Goal: Transaction & Acquisition: Purchase product/service

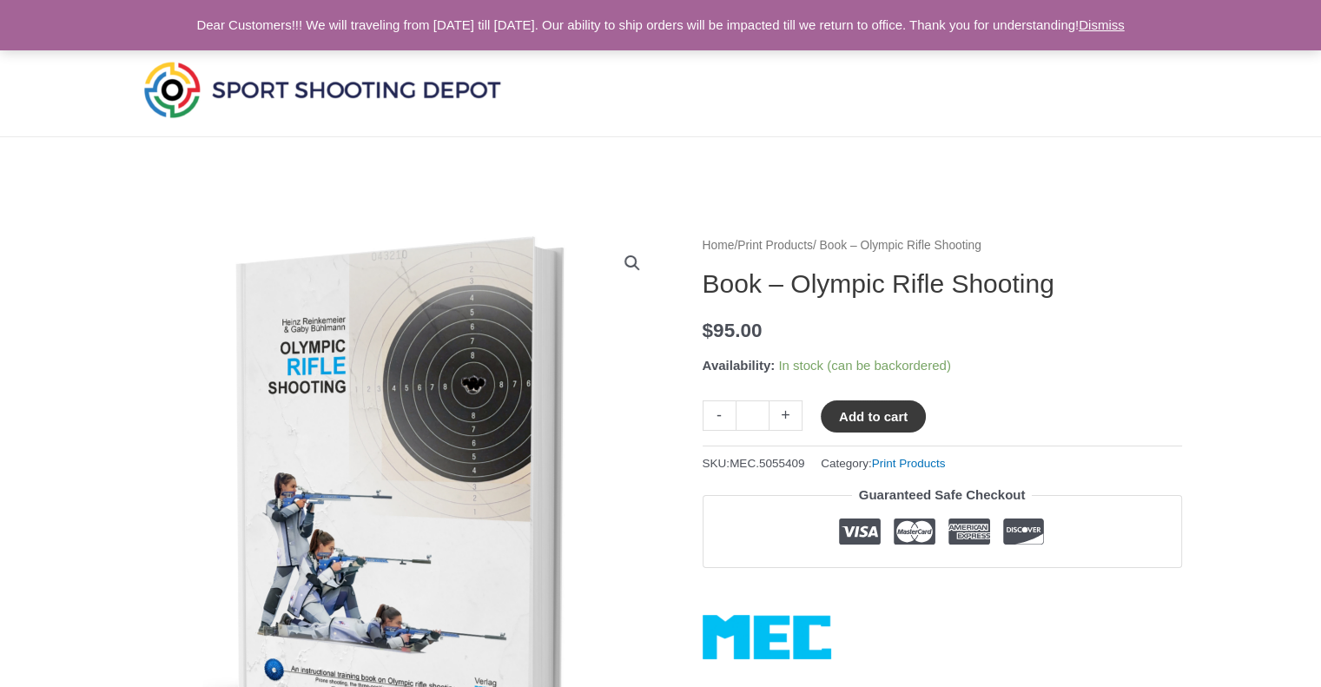
click at [857, 409] on button "Add to cart" at bounding box center [873, 416] width 105 height 32
click at [1125, 20] on link "Dismiss" at bounding box center [1102, 24] width 46 height 15
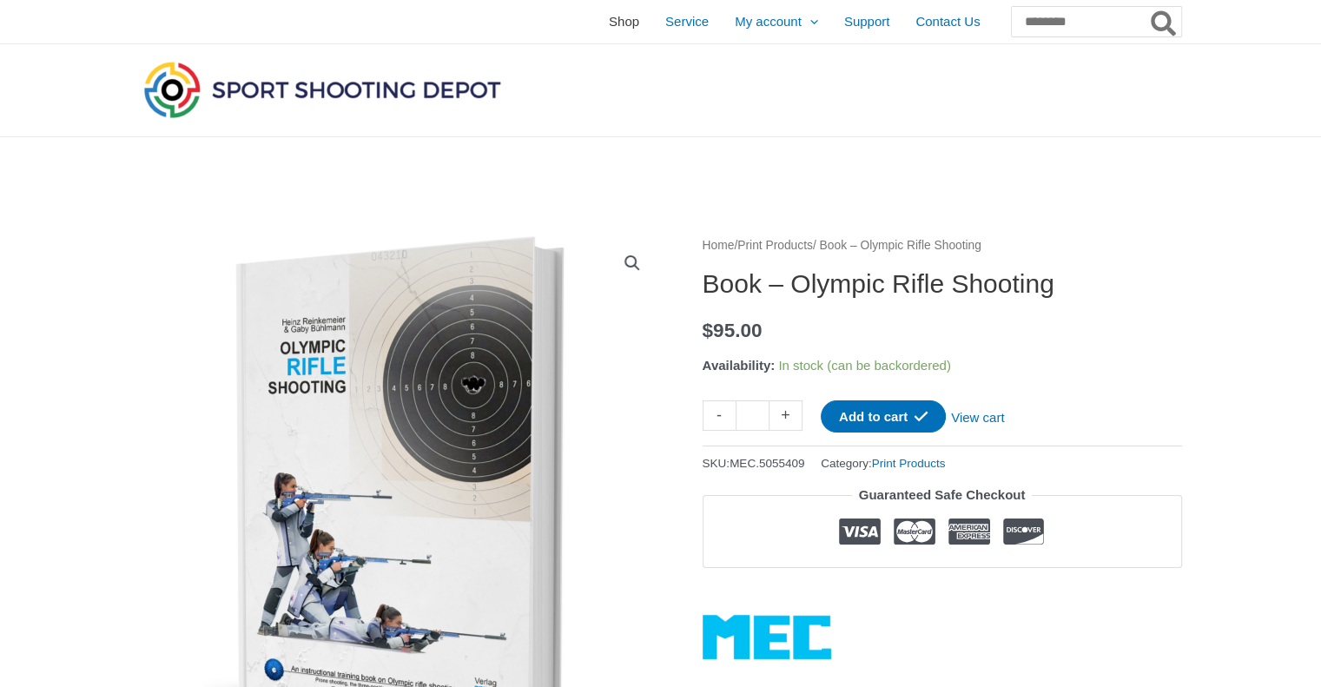
click at [609, 25] on span "Shop" at bounding box center [624, 21] width 30 height 43
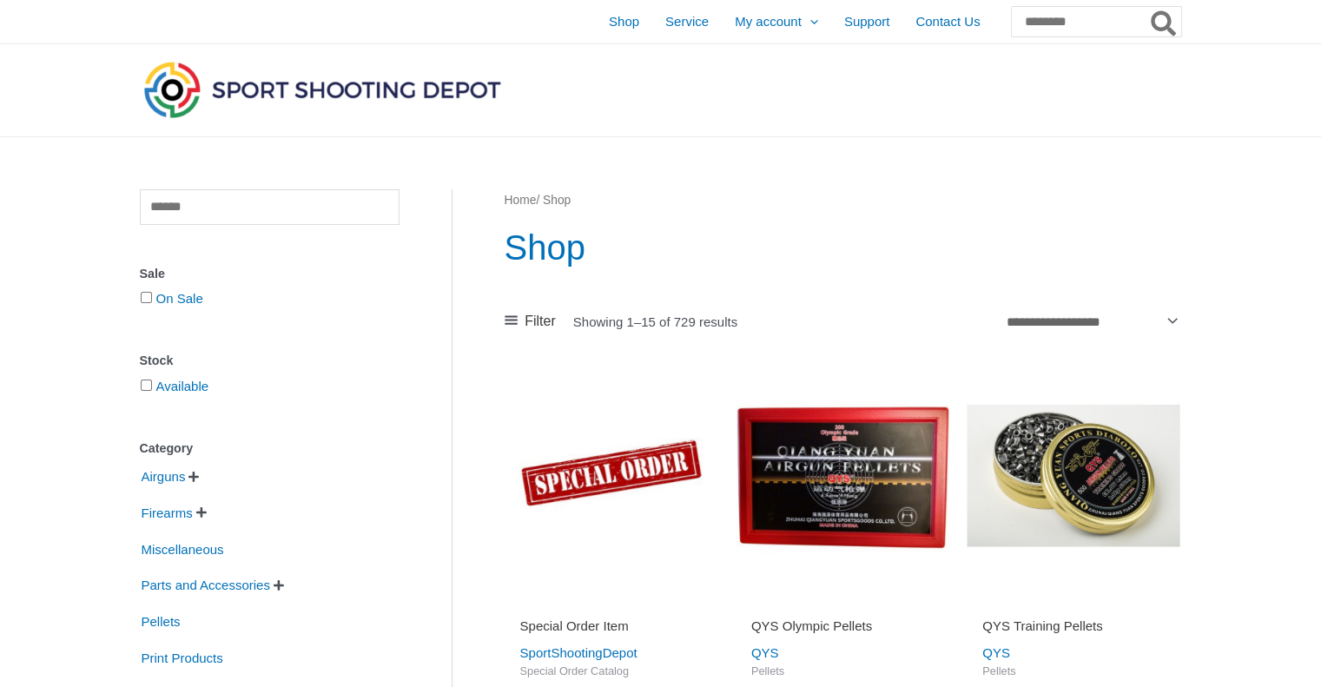
scroll to position [601, 0]
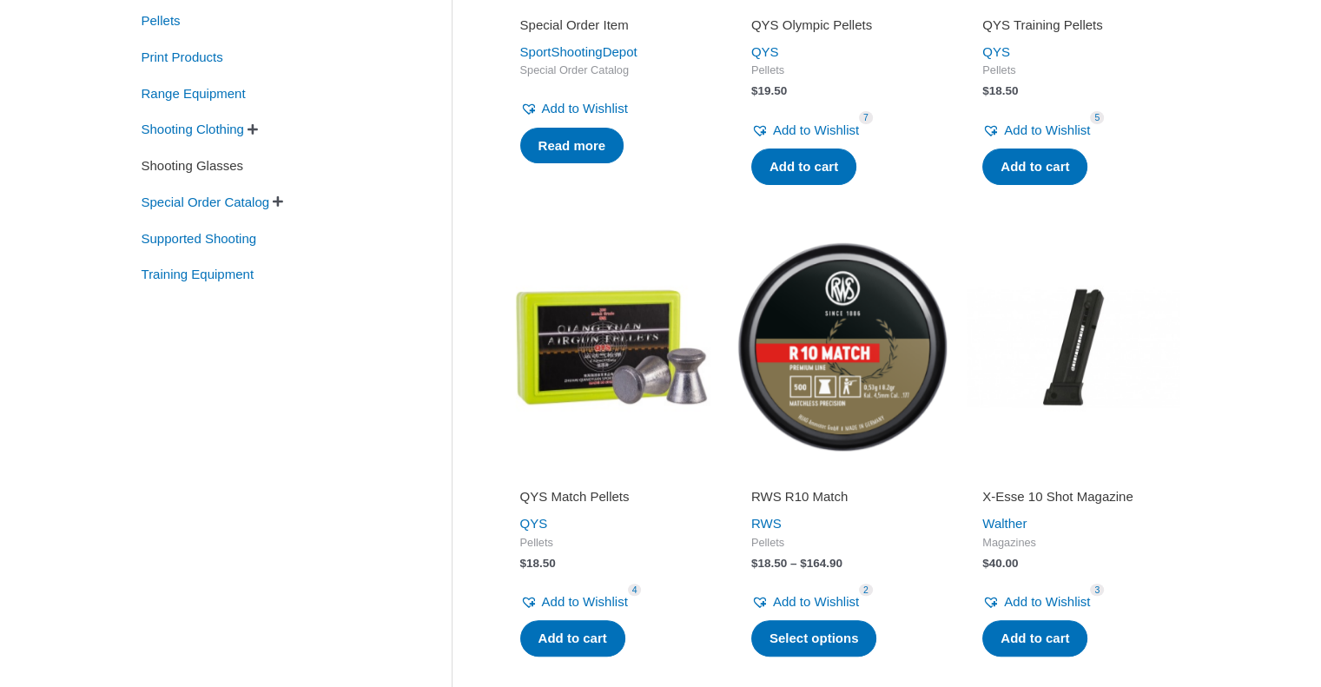
click at [221, 168] on span "Shooting Glasses" at bounding box center [193, 166] width 106 height 30
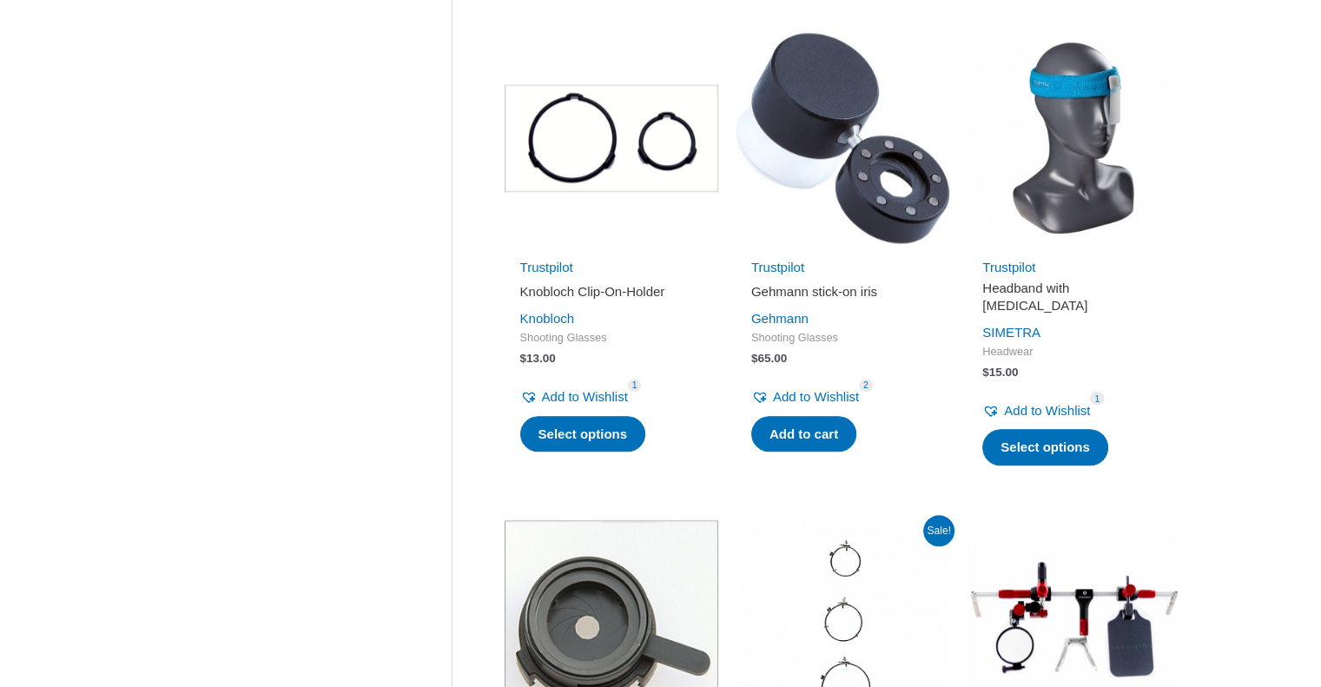
scroll to position [2404, 0]
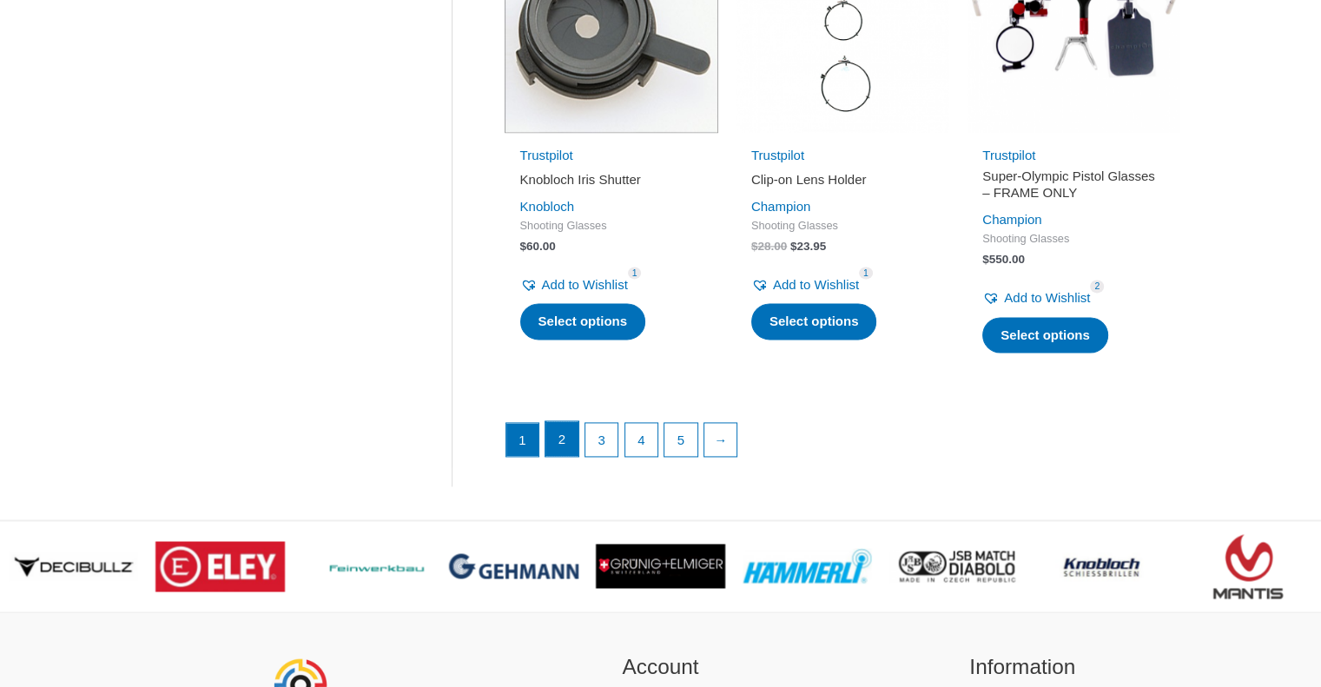
click at [565, 438] on link "2" at bounding box center [561, 438] width 33 height 35
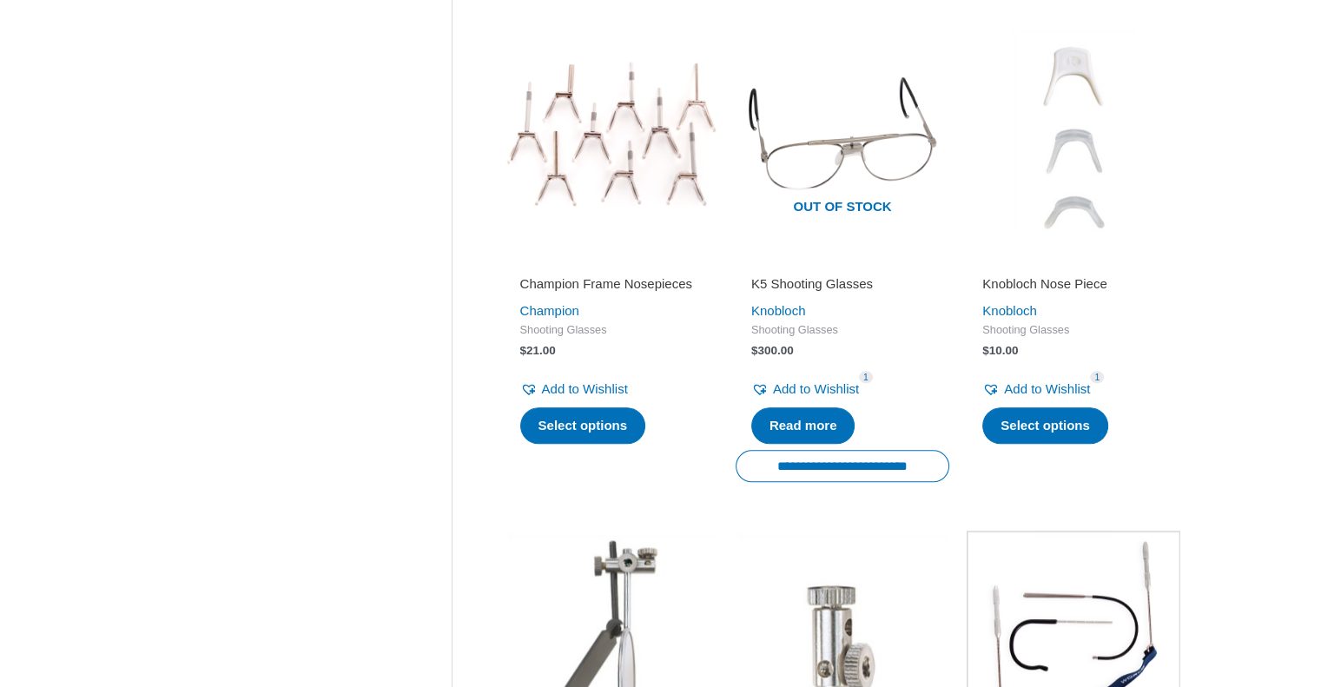
scroll to position [2404, 0]
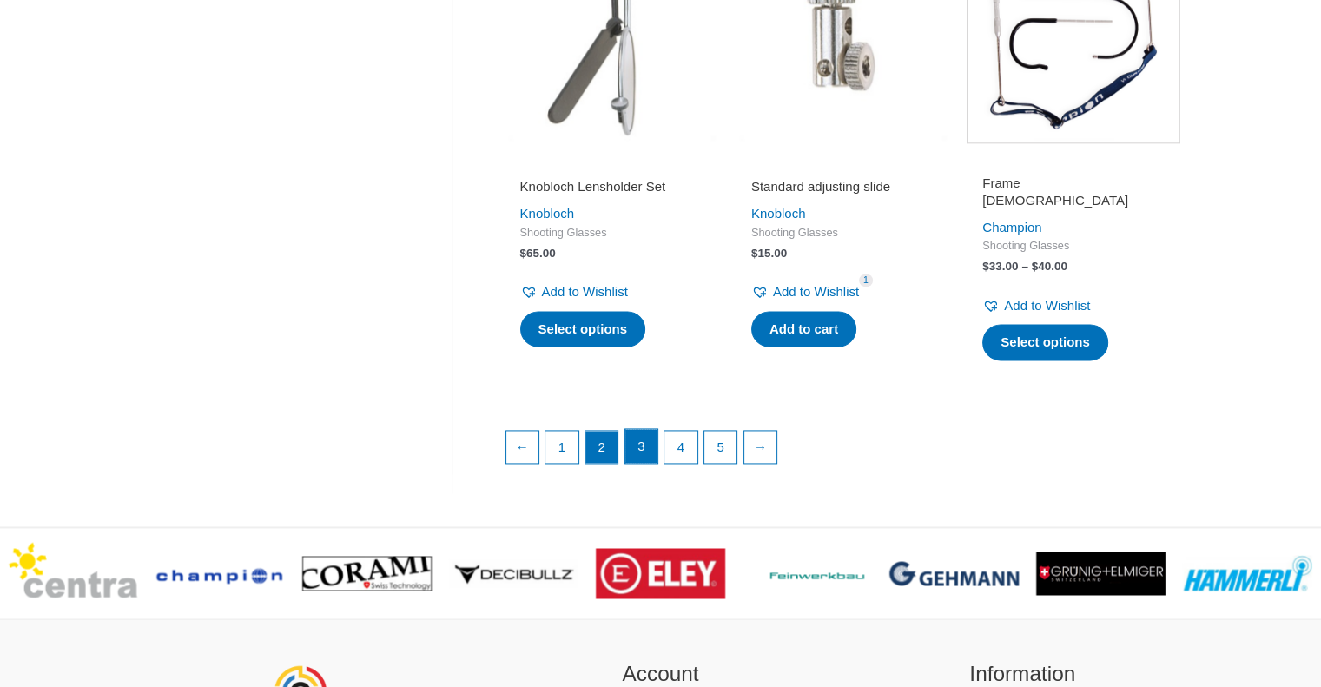
click at [633, 447] on link "3" at bounding box center [641, 446] width 33 height 35
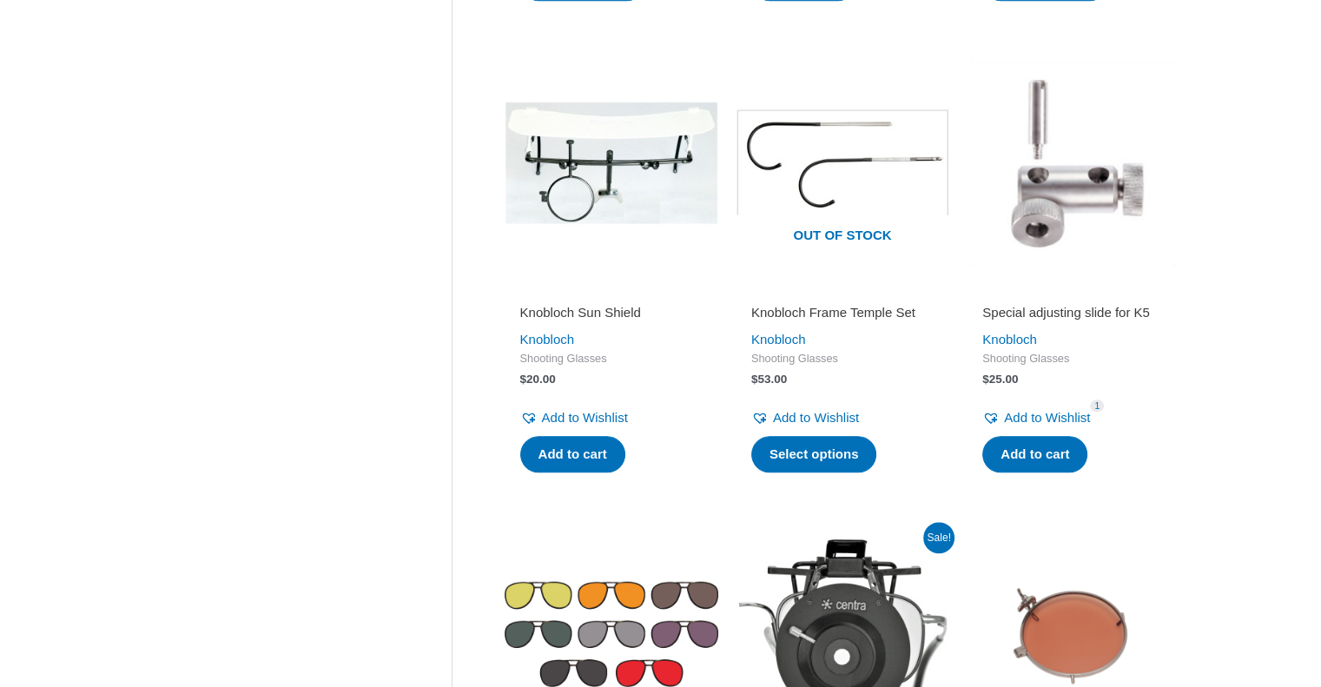
scroll to position [2404, 0]
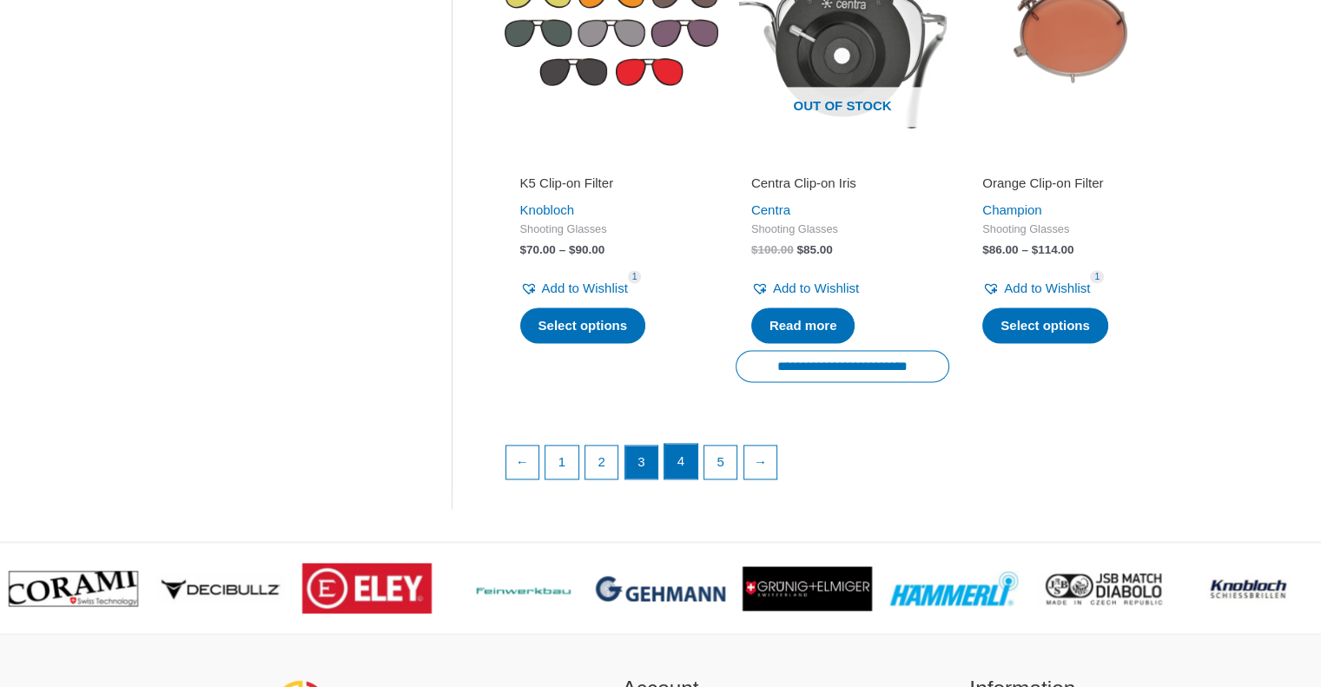
click at [684, 472] on link "4" at bounding box center [680, 461] width 33 height 35
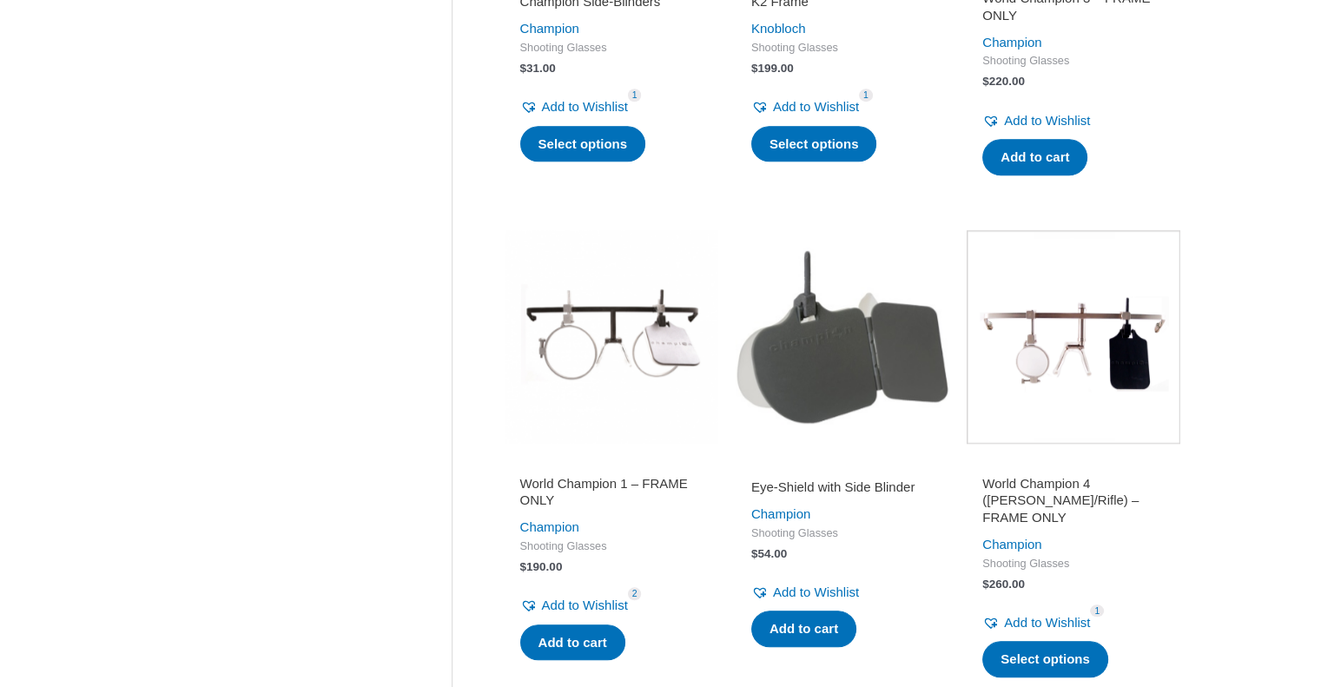
scroll to position [2196, 0]
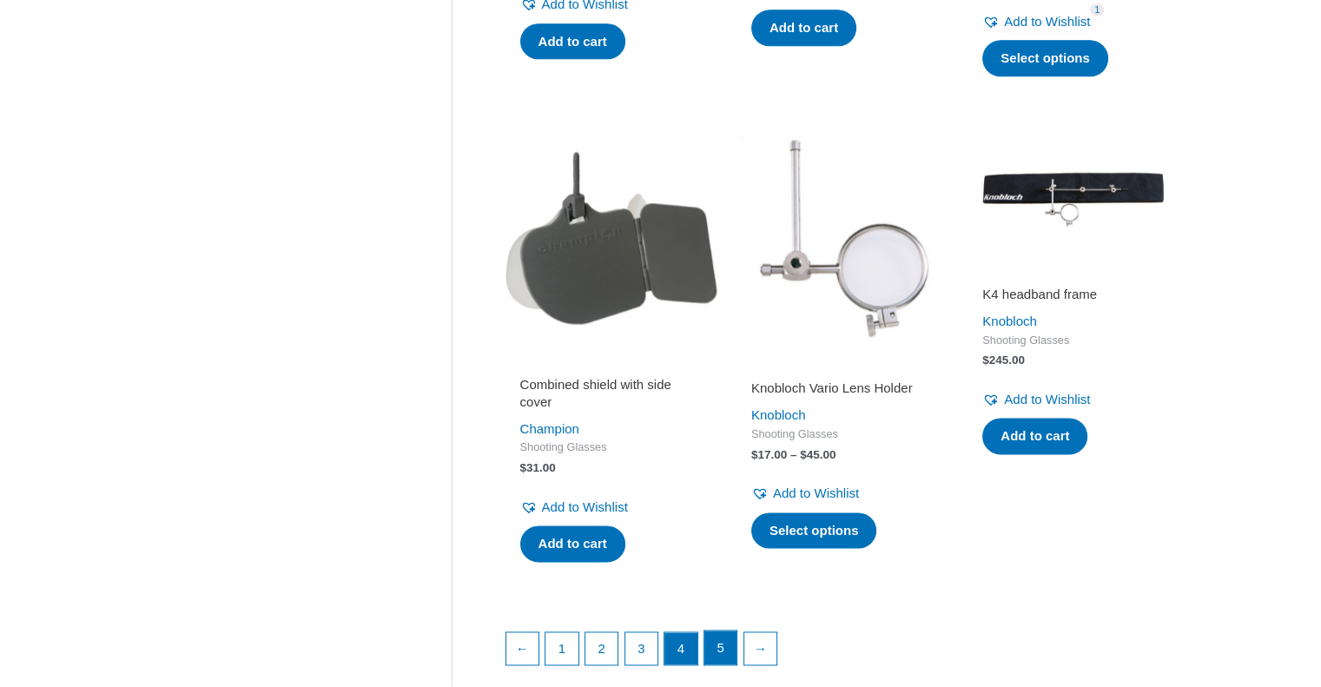
click at [726, 651] on link "5" at bounding box center [720, 648] width 33 height 35
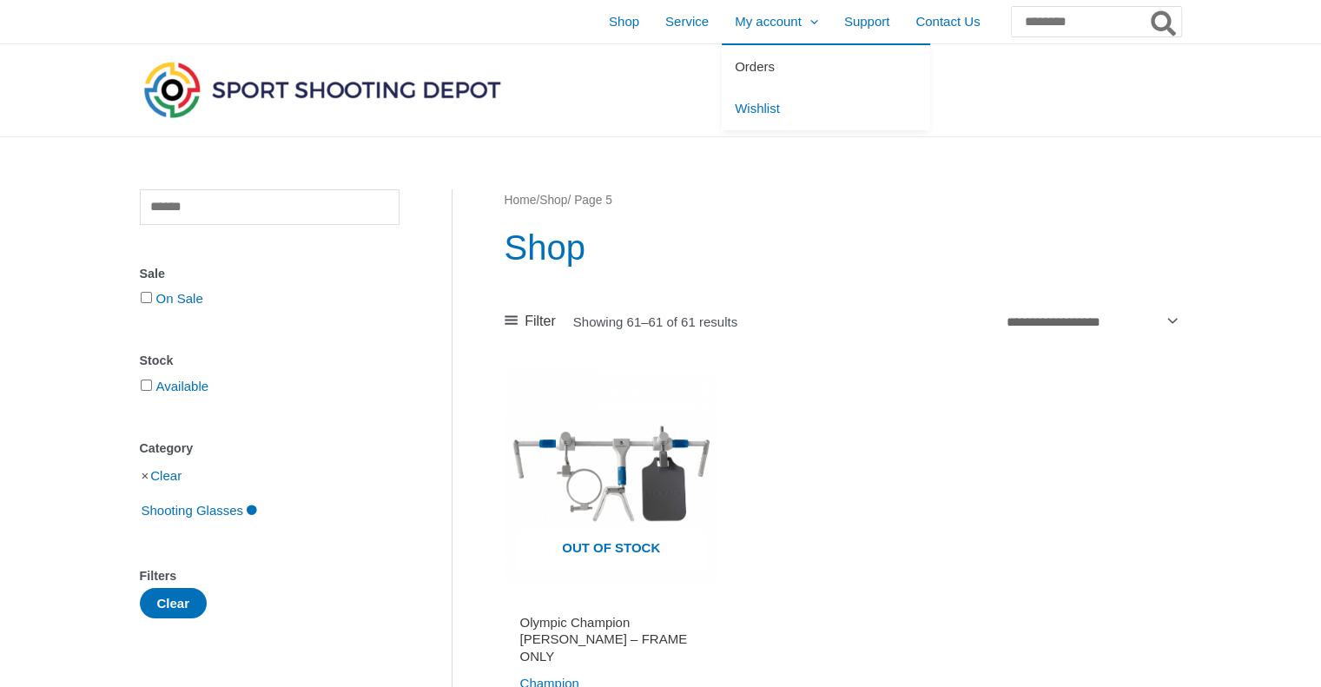
click at [735, 62] on span "Orders" at bounding box center [755, 66] width 40 height 15
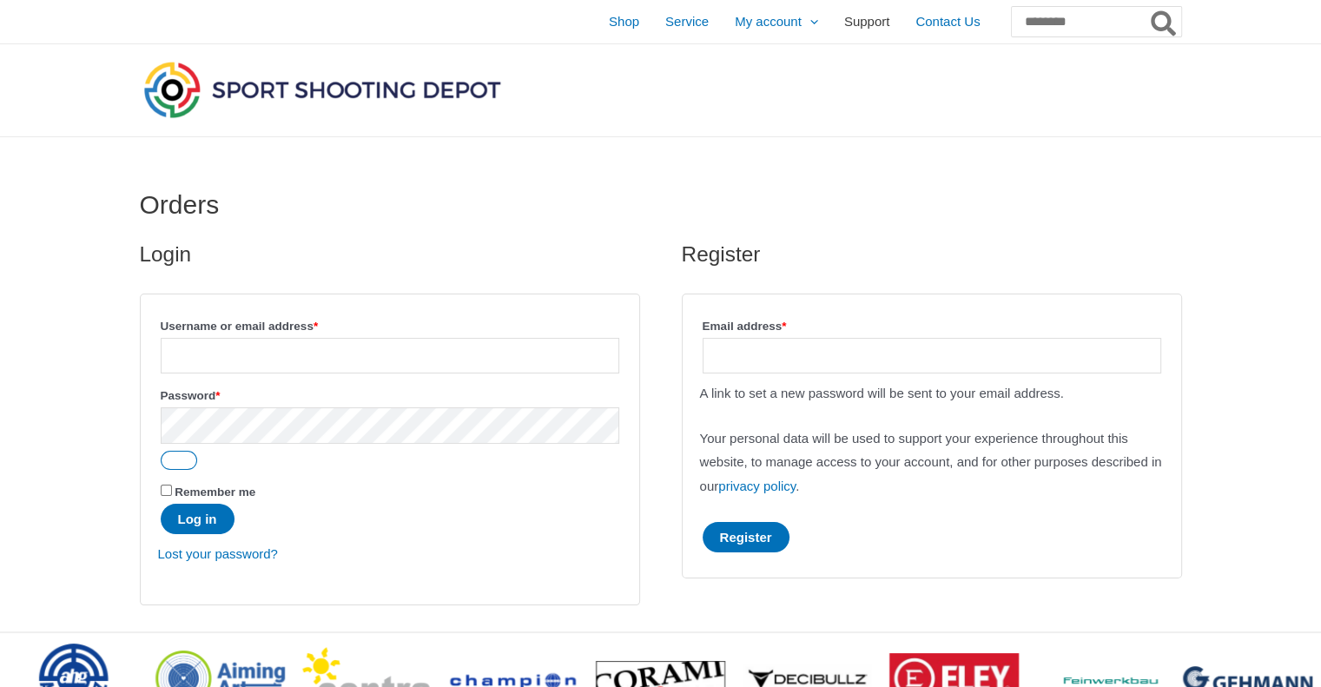
click at [844, 20] on span "Support" at bounding box center [867, 21] width 46 height 43
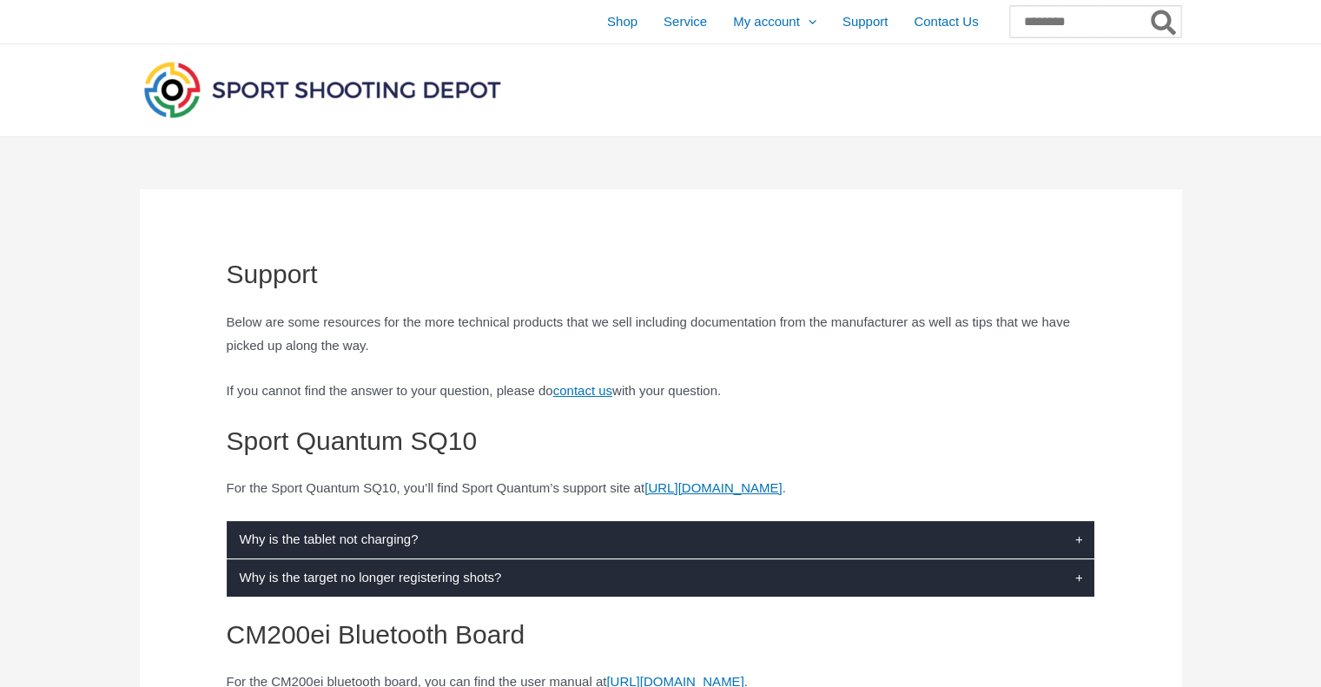
click at [1056, 23] on input "Search for:" at bounding box center [1095, 21] width 171 height 31
type input "*"
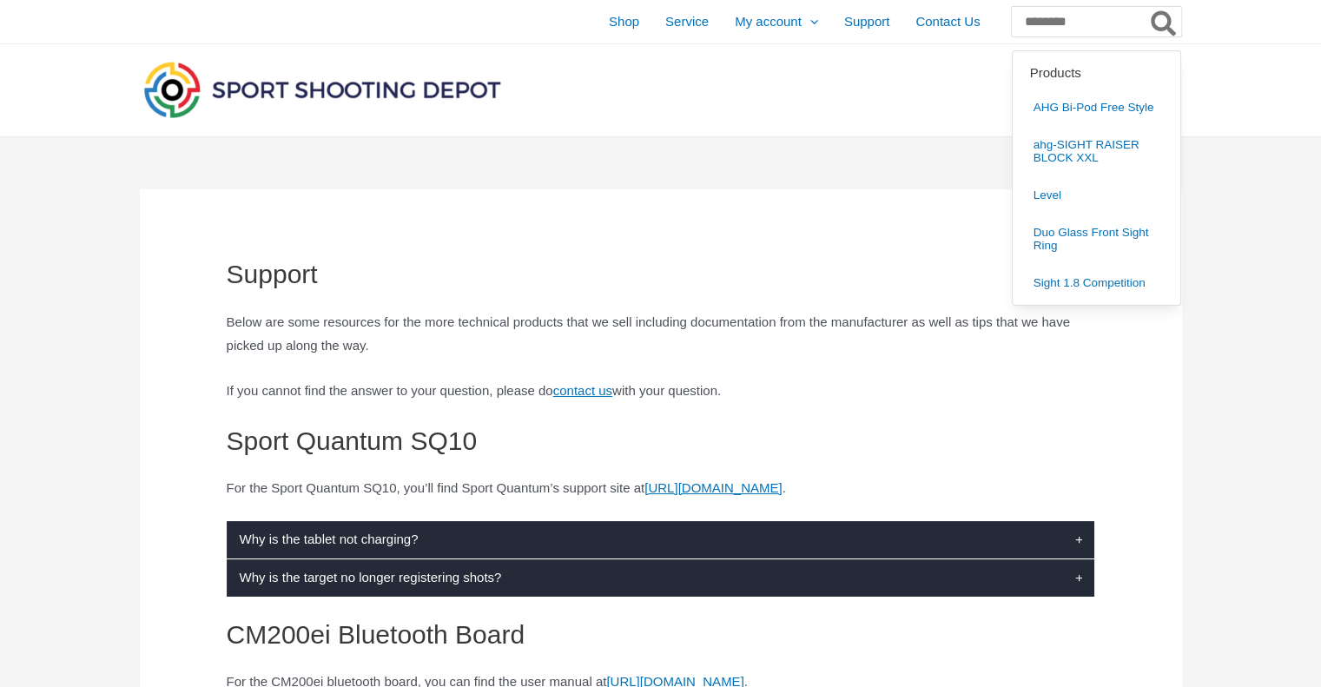
click at [851, 72] on div at bounding box center [661, 90] width 1042 height 92
click at [1268, 68] on div at bounding box center [660, 90] width 1321 height 93
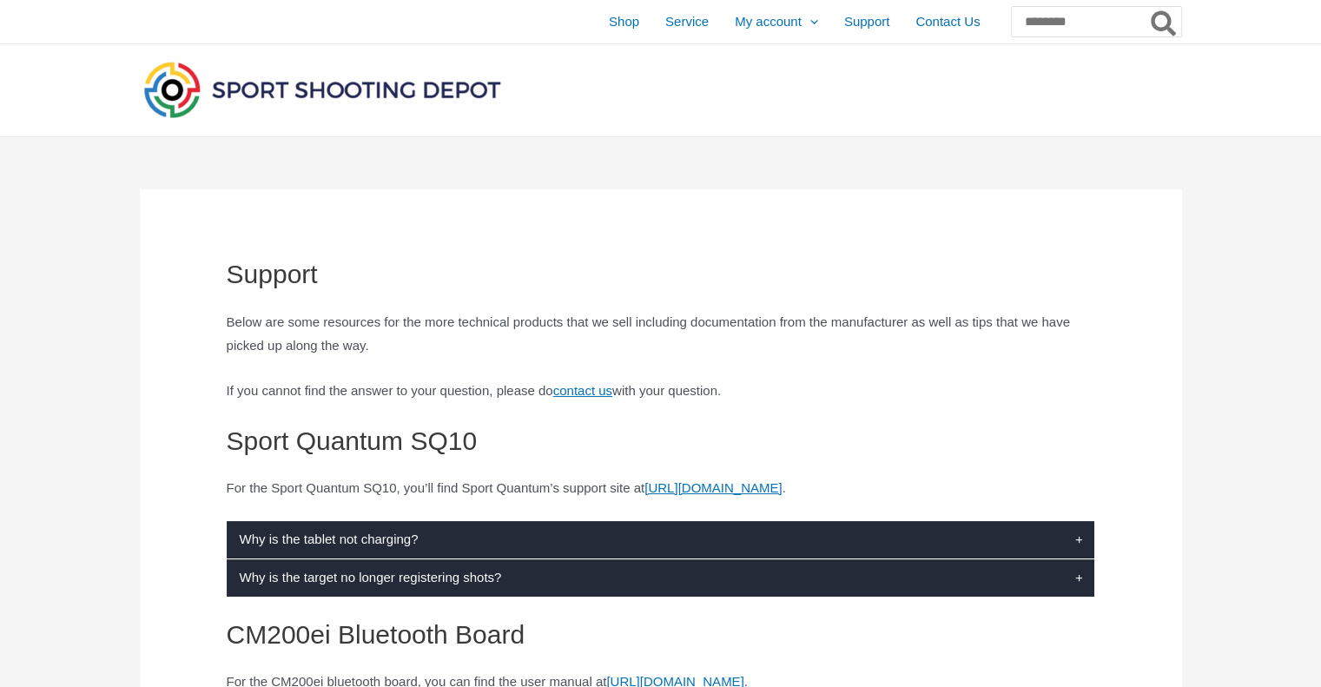
click at [357, 86] on img at bounding box center [322, 89] width 365 height 64
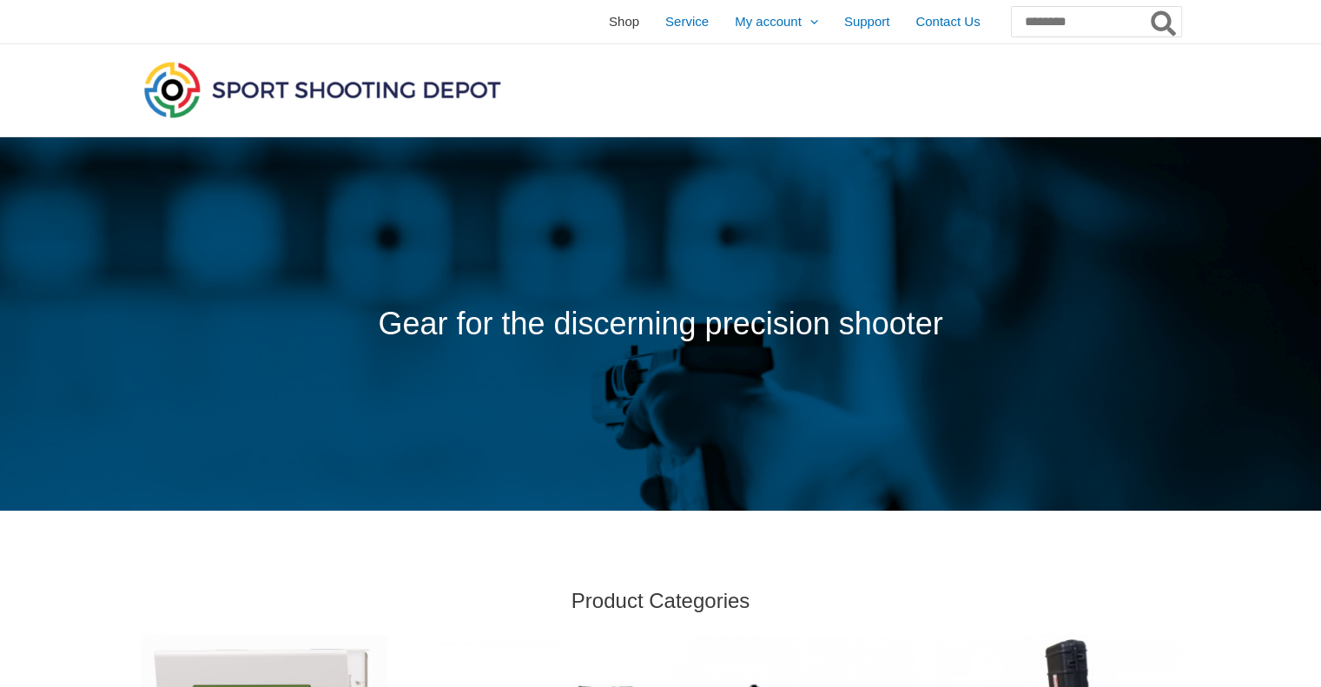
click at [609, 20] on span "Shop" at bounding box center [624, 21] width 30 height 43
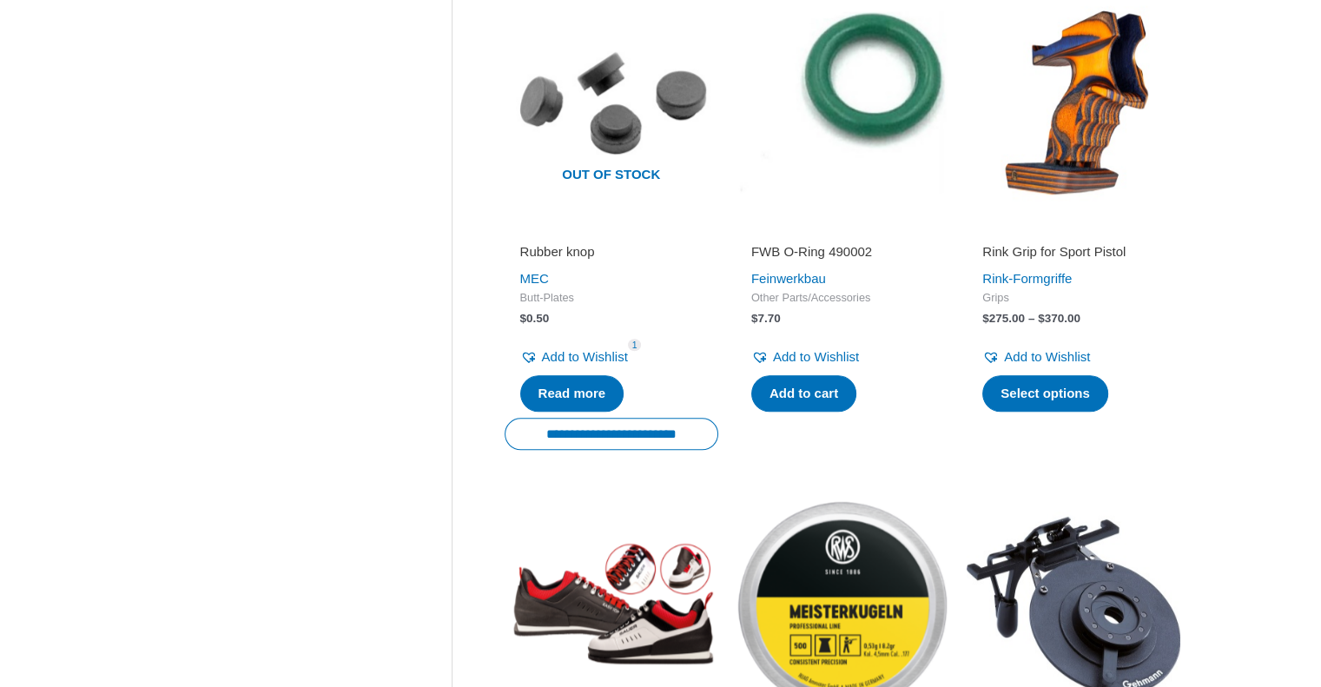
scroll to position [1202, 0]
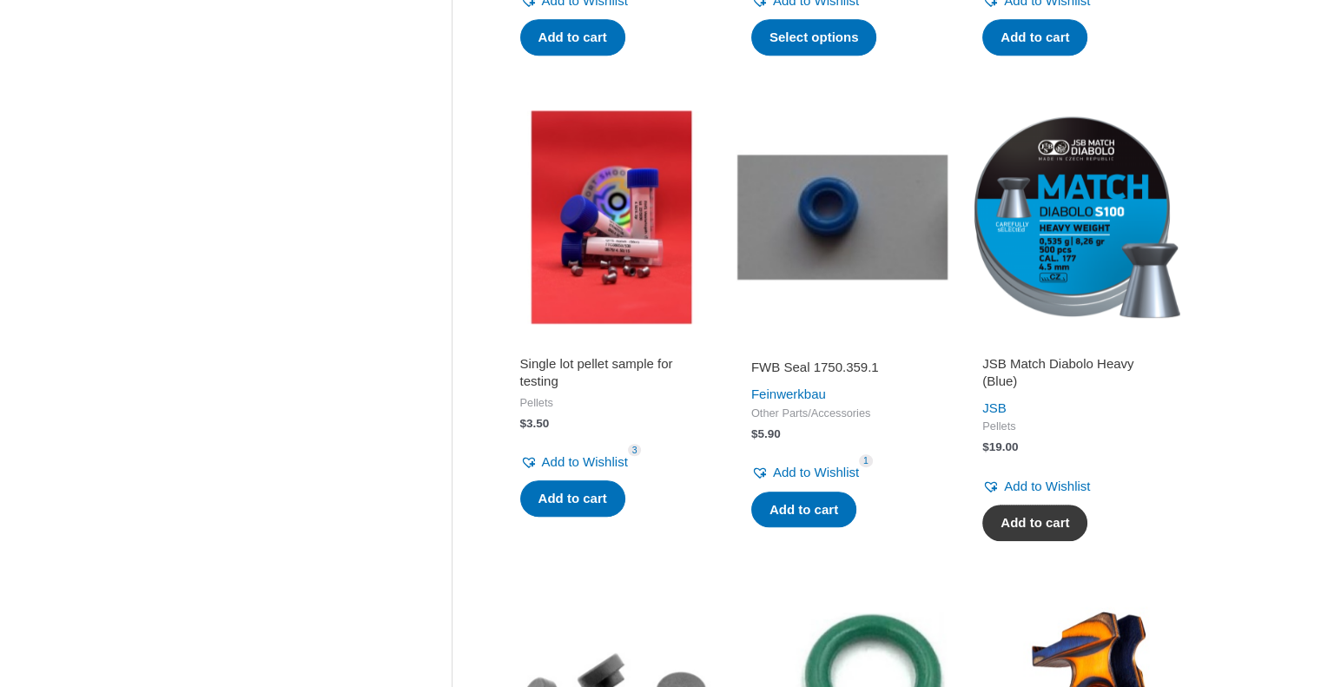
click at [1035, 519] on link "Add to cart" at bounding box center [1034, 523] width 105 height 36
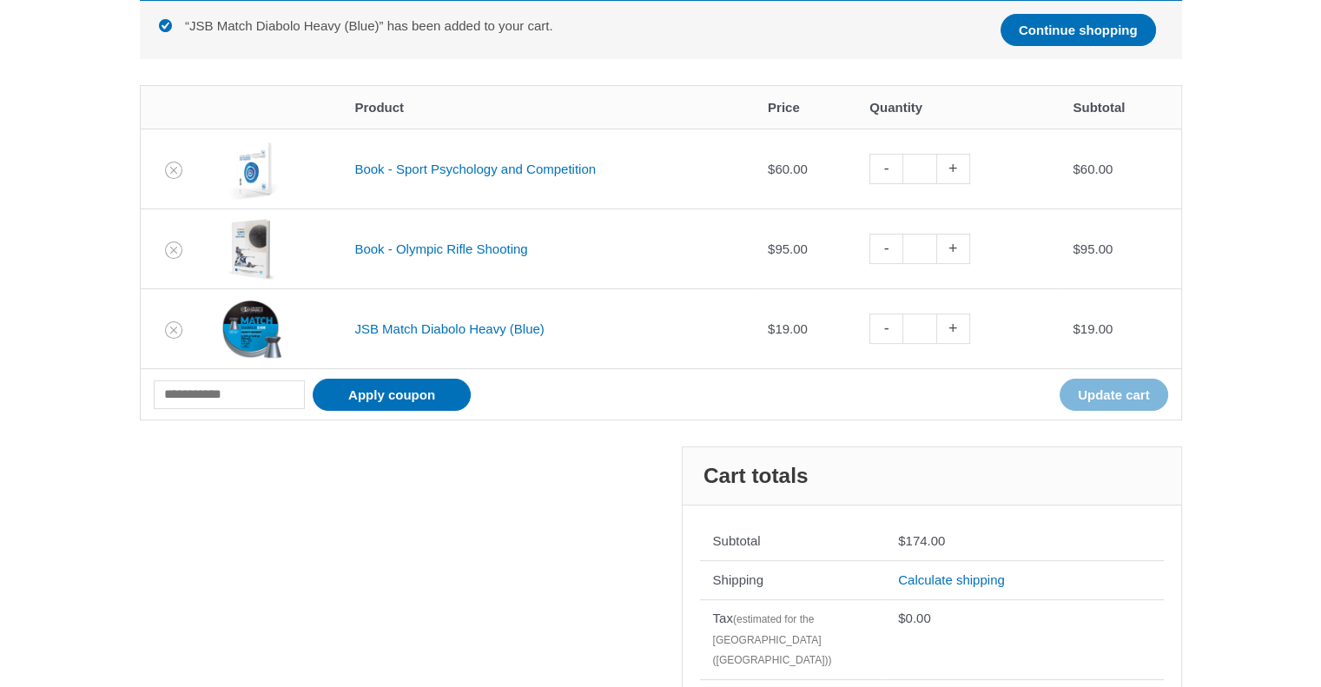
scroll to position [347, 0]
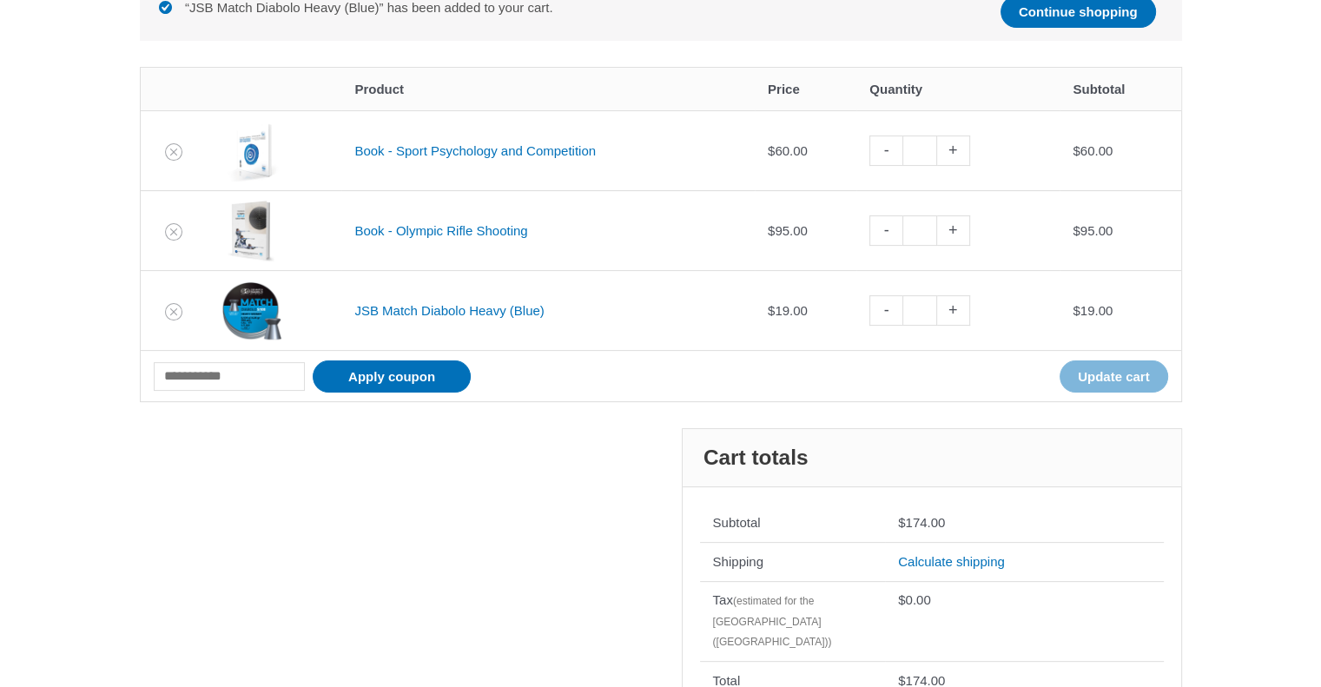
click at [898, 314] on link "-" at bounding box center [885, 310] width 33 height 30
type input "*"
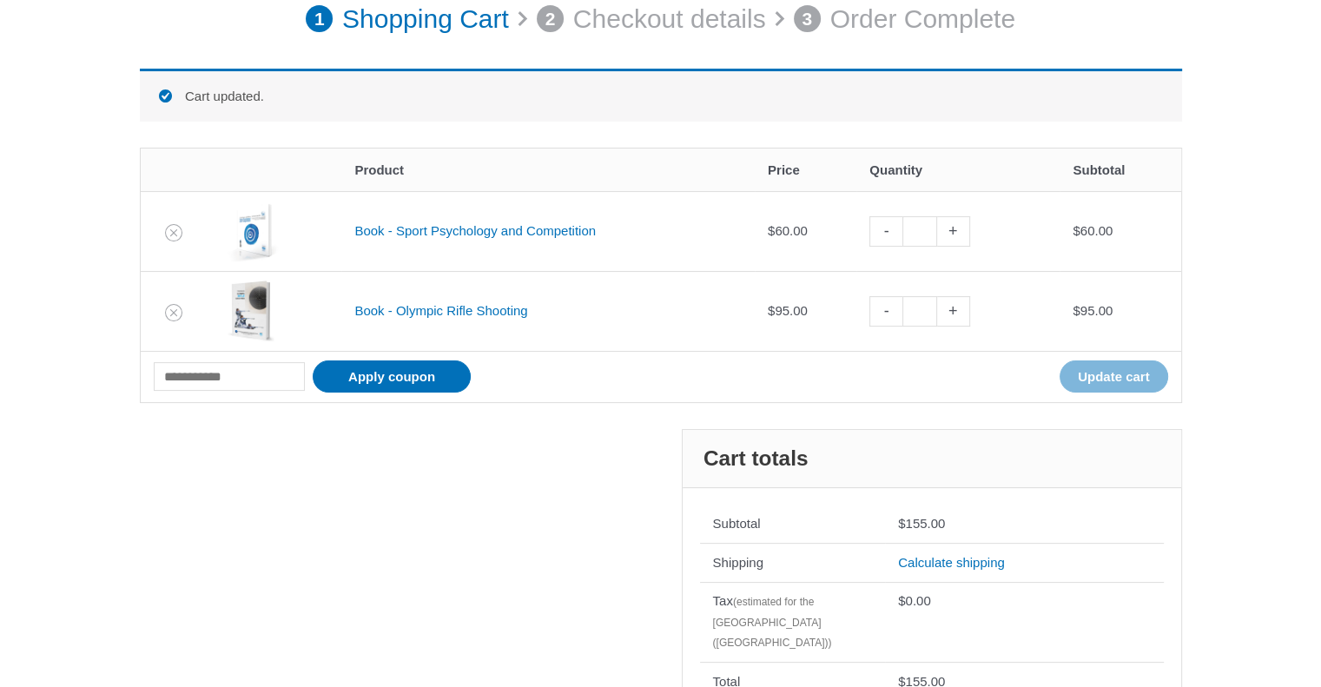
scroll to position [241, 0]
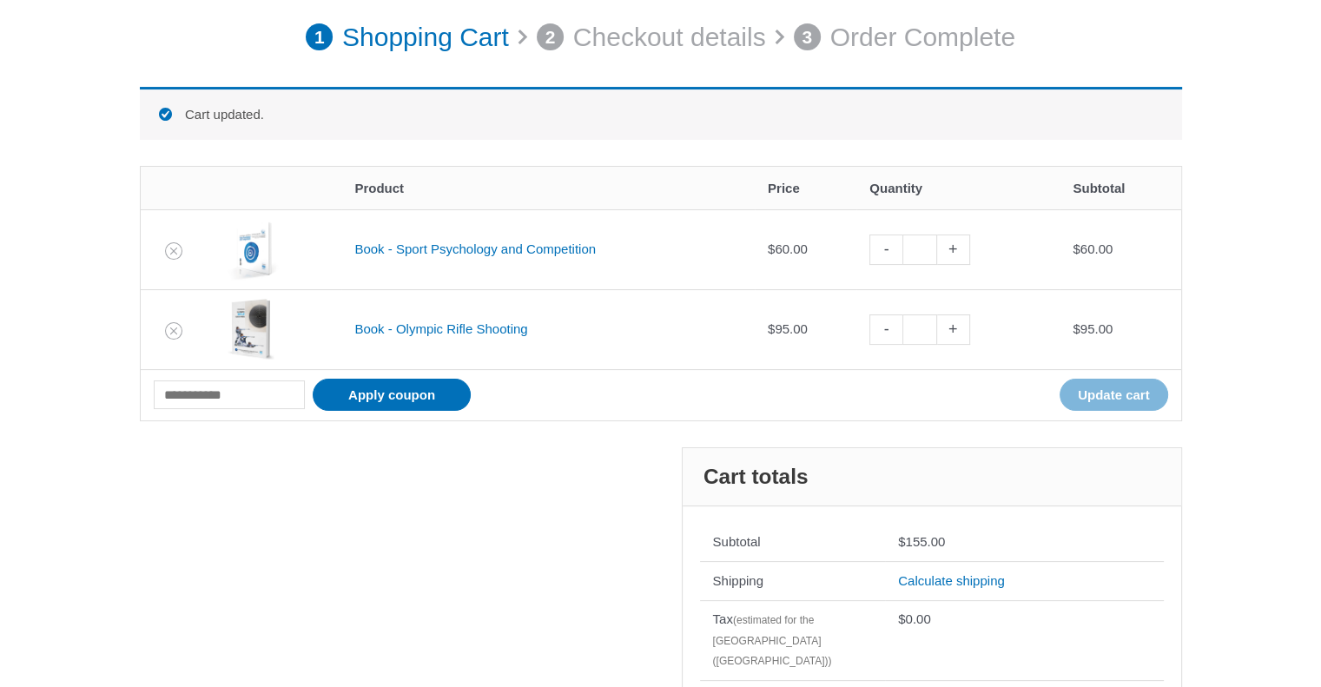
click at [894, 249] on link "-" at bounding box center [885, 250] width 33 height 30
type input "*"
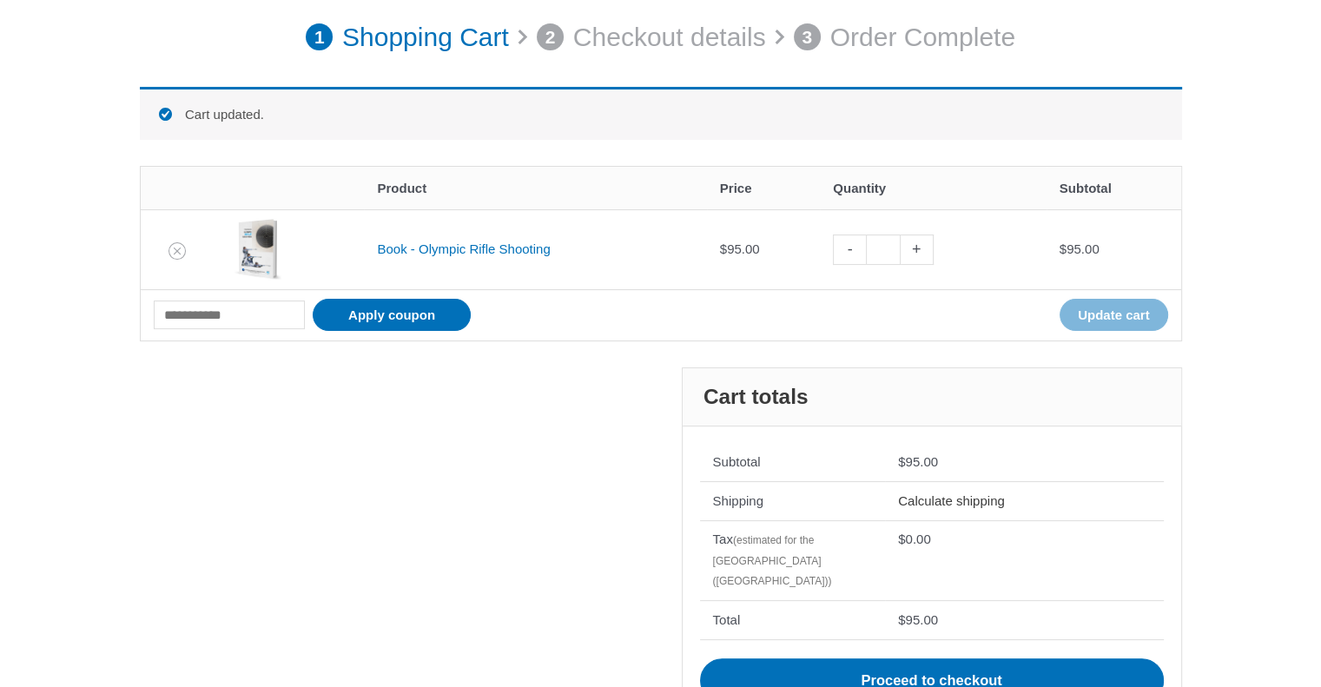
click at [938, 495] on link "Calculate shipping" at bounding box center [951, 500] width 107 height 15
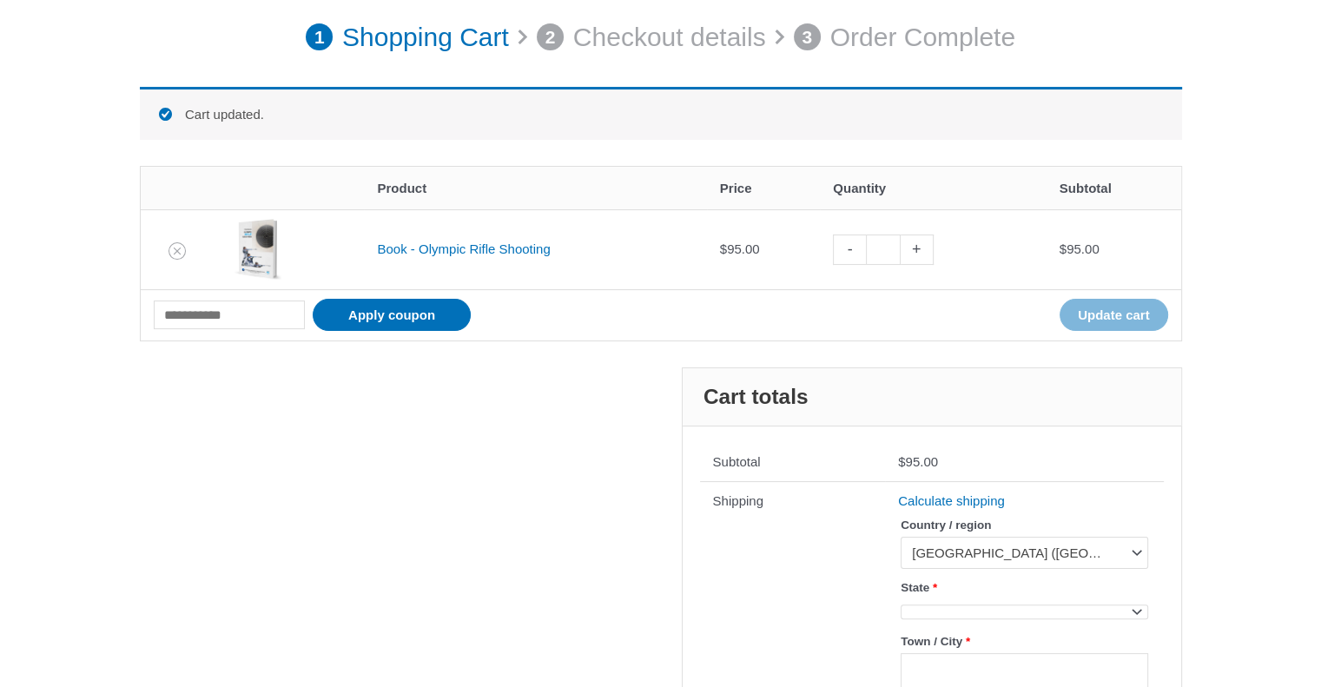
click at [1140, 606] on span at bounding box center [1136, 609] width 23 height 23
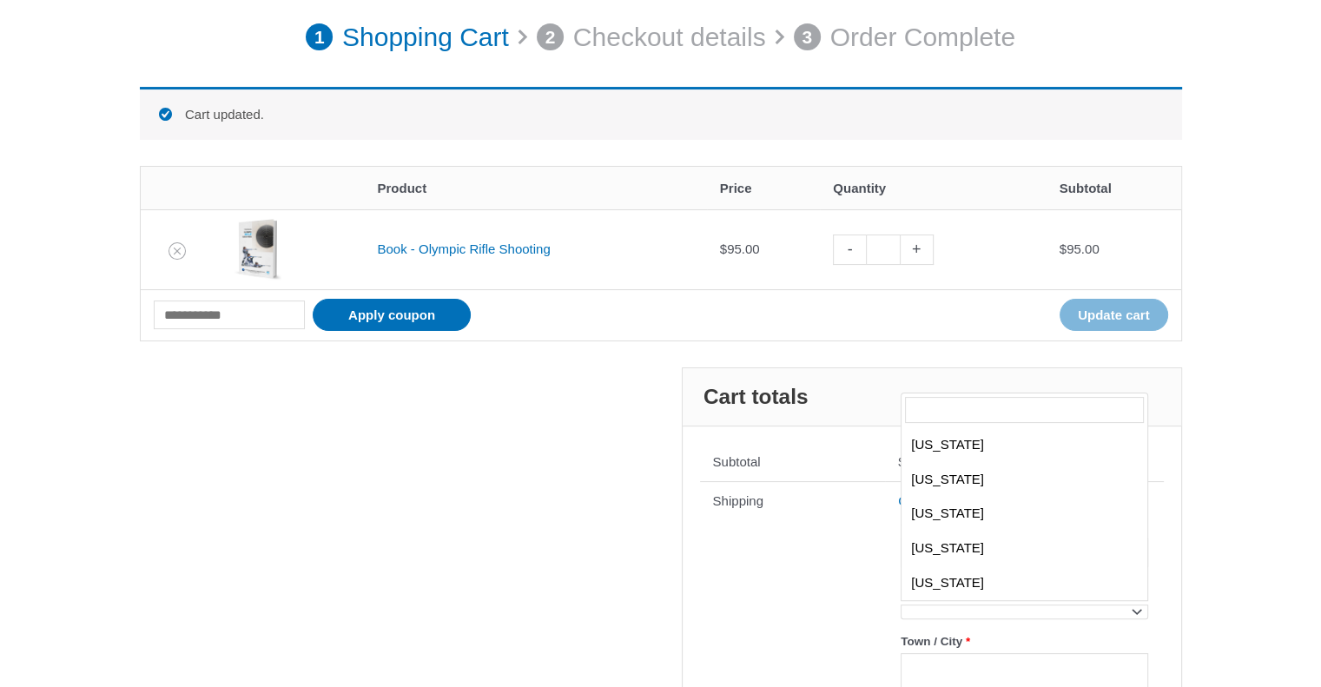
scroll to position [1060, 0]
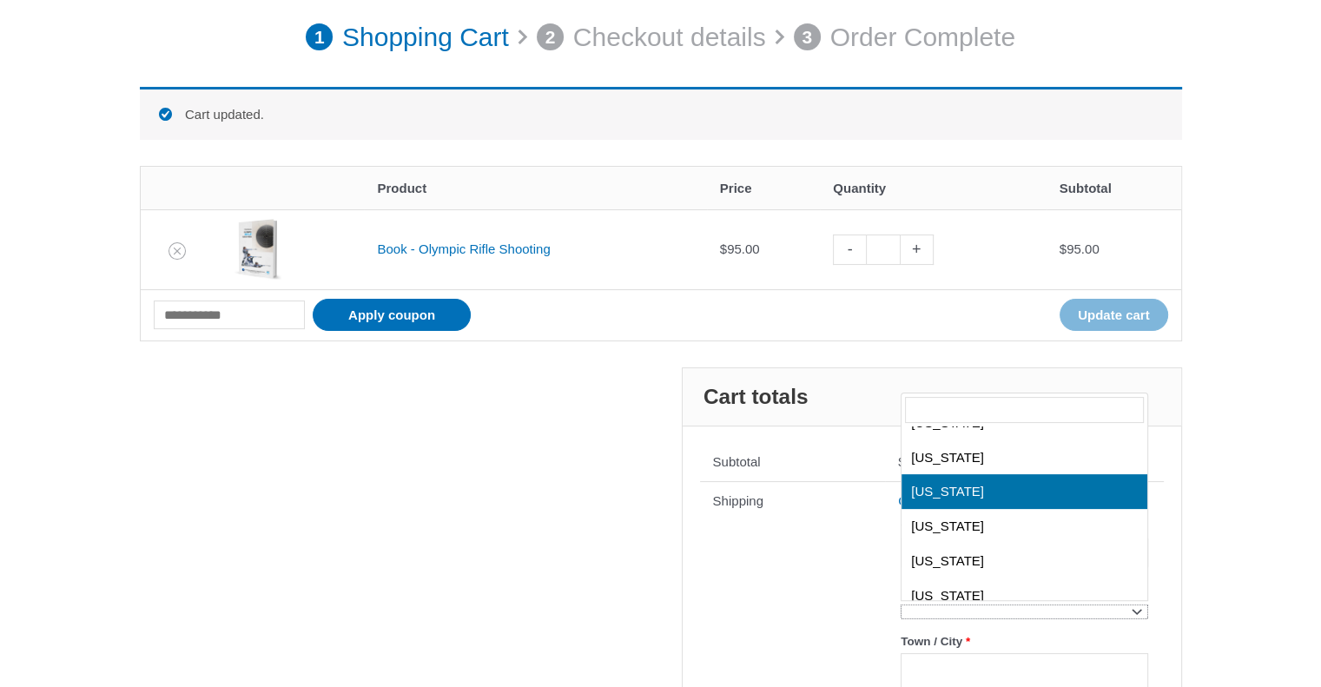
select select "**"
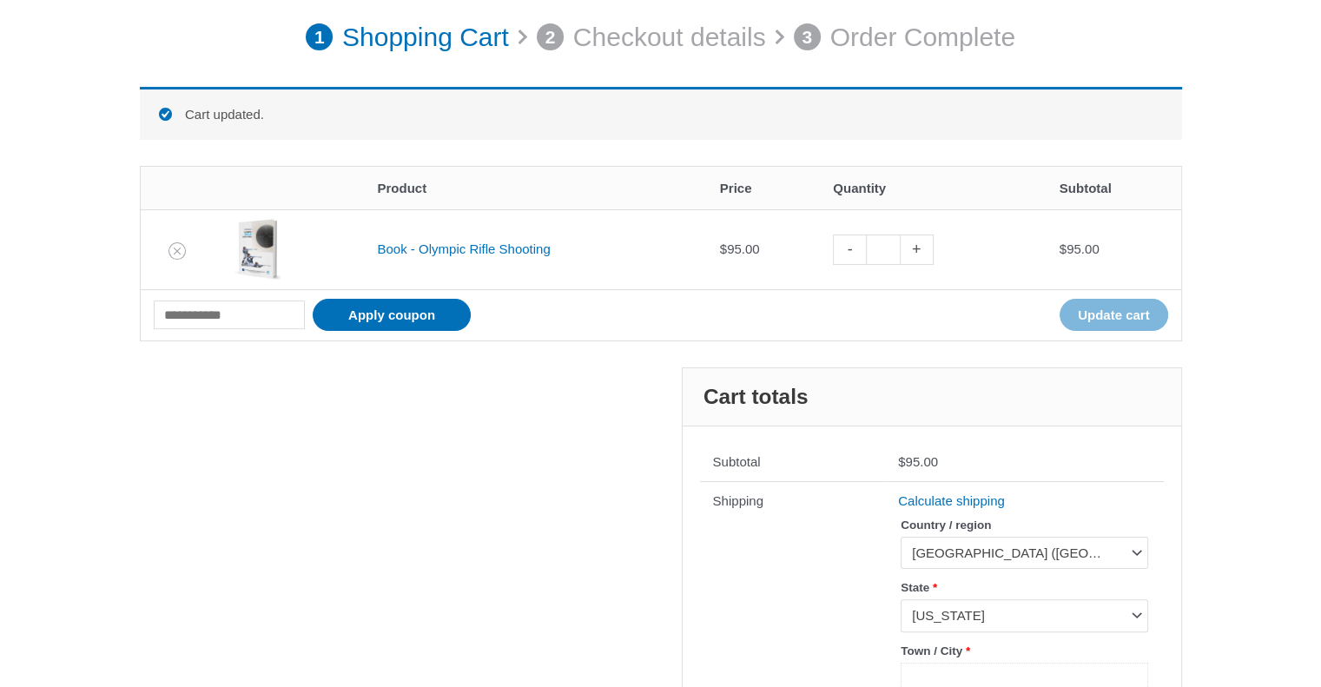
click at [1074, 666] on input "Town / City *" at bounding box center [1024, 681] width 247 height 36
type input "******"
type input "*****"
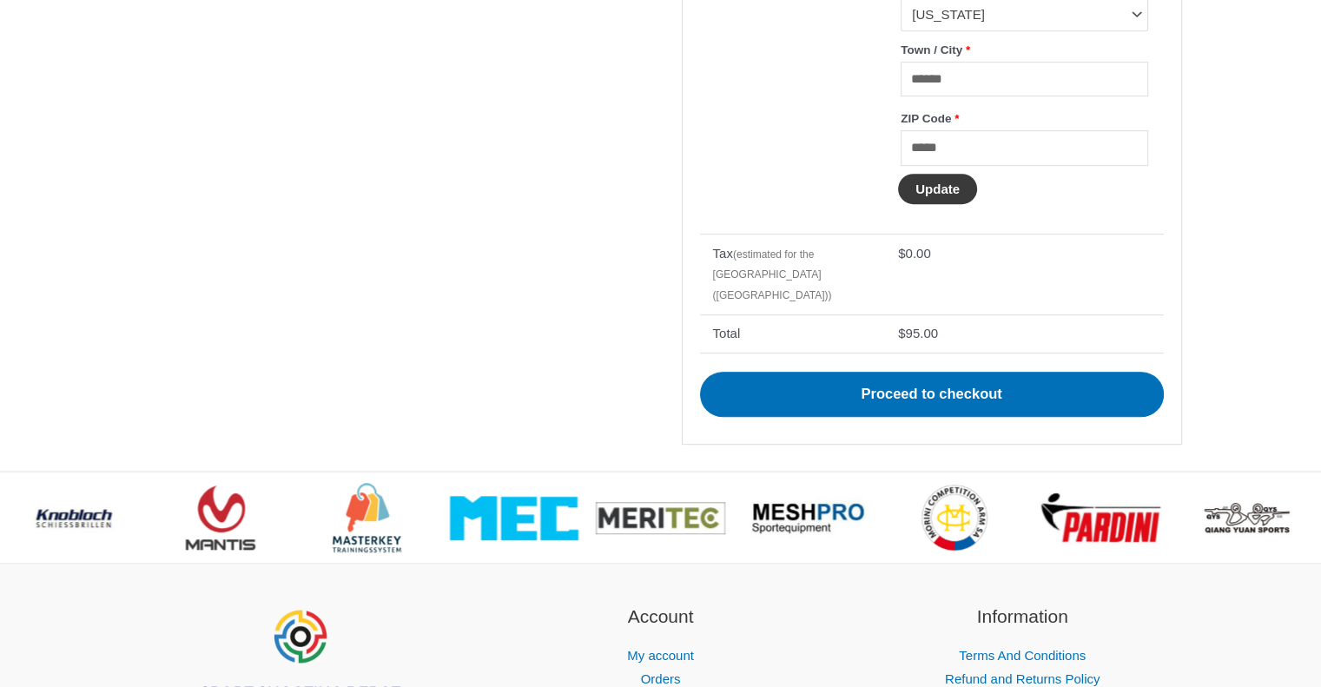
click at [929, 194] on button "Update" at bounding box center [937, 189] width 79 height 30
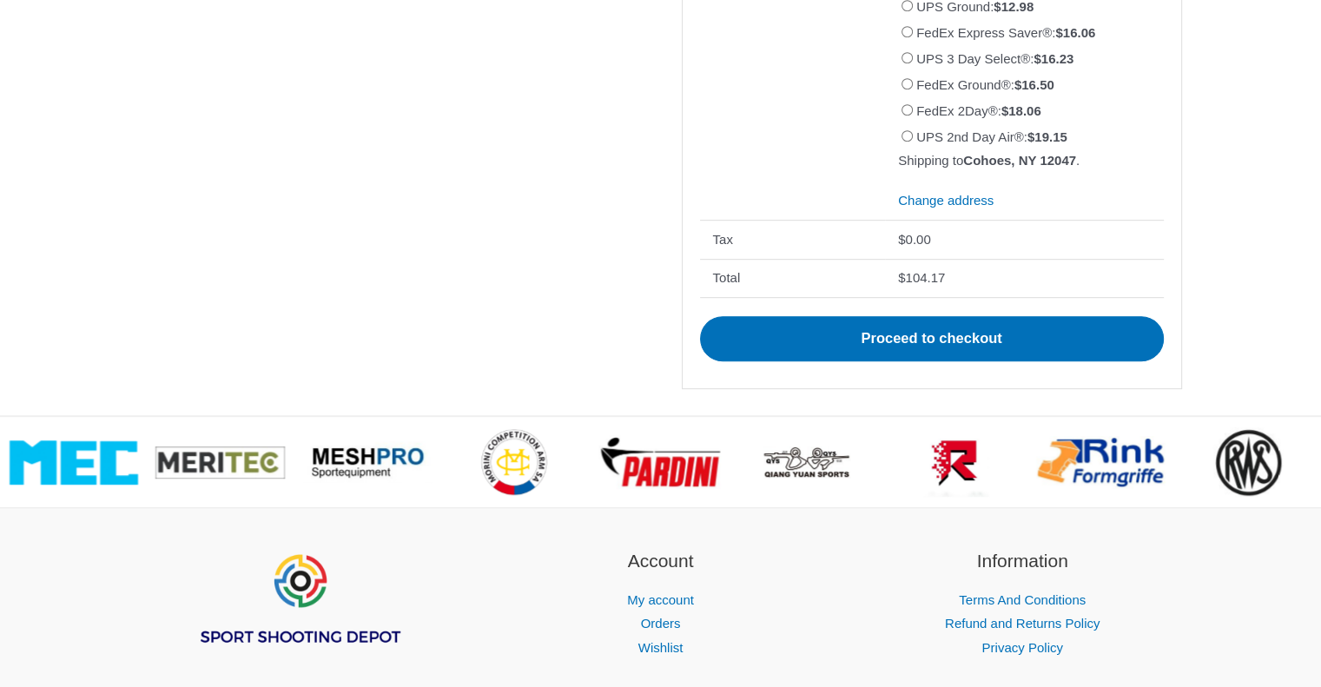
scroll to position [241, 0]
